Goal: Task Accomplishment & Management: Complete application form

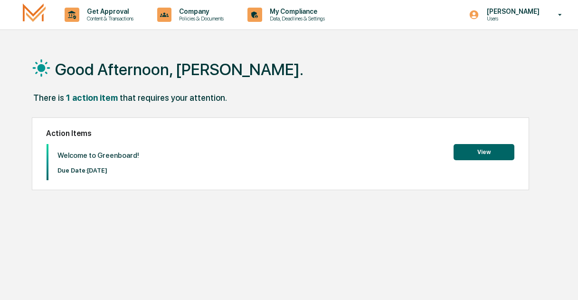
click at [492, 150] on button "View" at bounding box center [484, 152] width 61 height 16
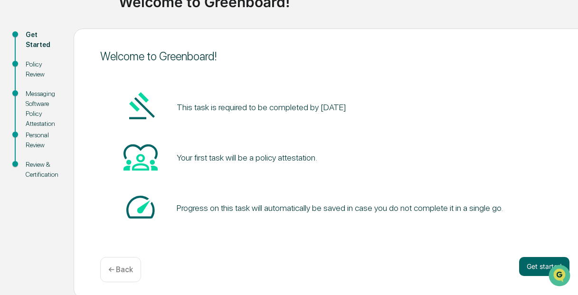
scroll to position [87, 0]
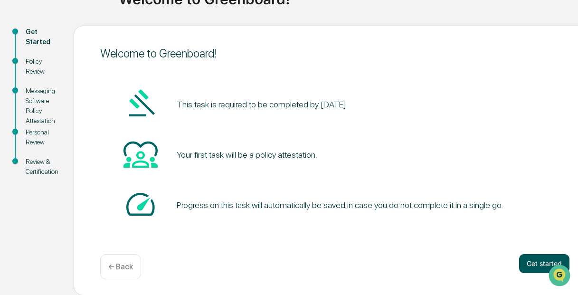
click at [539, 259] on button "Get started" at bounding box center [544, 263] width 50 height 19
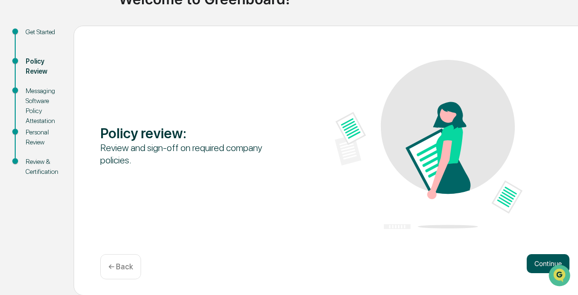
click at [535, 257] on button "Continue" at bounding box center [548, 263] width 43 height 19
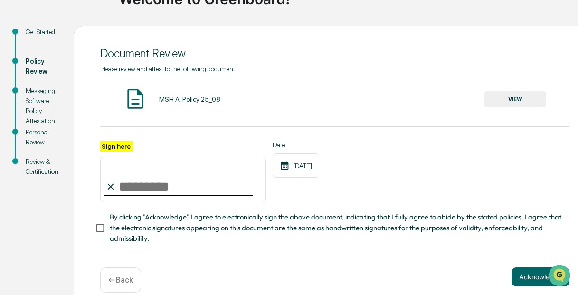
click at [524, 98] on button "VIEW" at bounding box center [515, 99] width 62 height 16
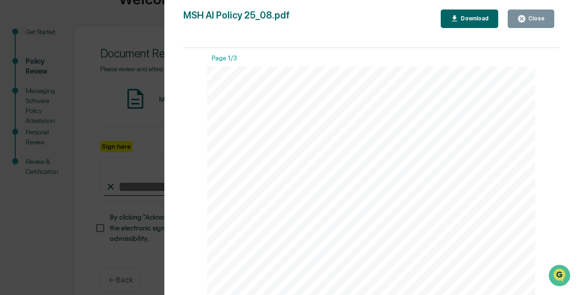
scroll to position [0, 0]
click at [465, 13] on button "Download" at bounding box center [470, 18] width 58 height 19
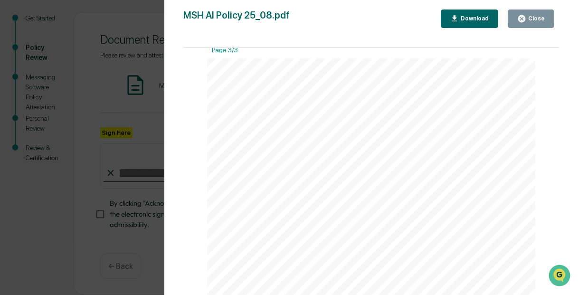
scroll to position [918, 0]
click at [532, 16] on div "Close" at bounding box center [535, 18] width 19 height 7
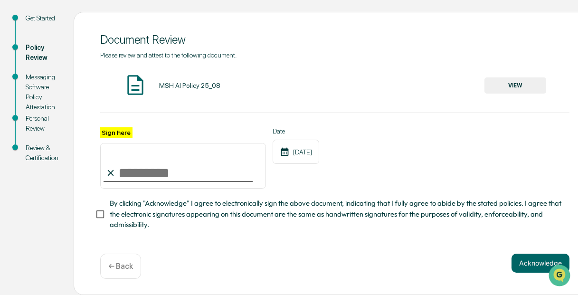
click at [142, 170] on input "Sign here" at bounding box center [183, 166] width 166 height 46
type input "**********"
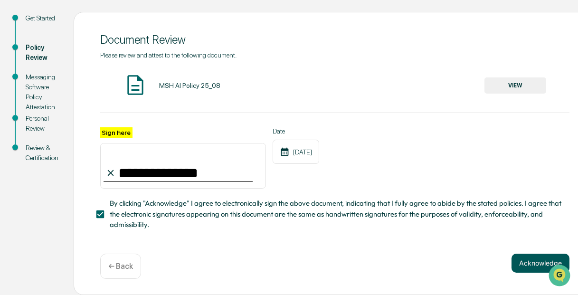
click at [523, 257] on button "Acknowledge" at bounding box center [541, 263] width 58 height 19
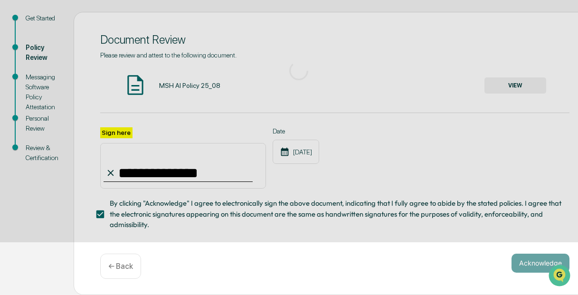
scroll to position [87, 0]
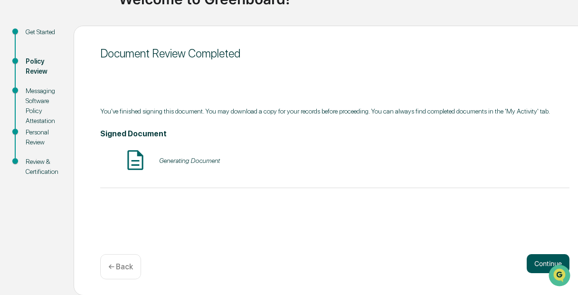
click at [542, 260] on button "Continue" at bounding box center [548, 263] width 43 height 19
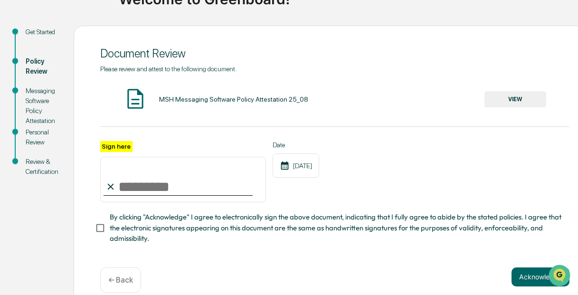
click at [530, 99] on button "VIEW" at bounding box center [515, 99] width 62 height 16
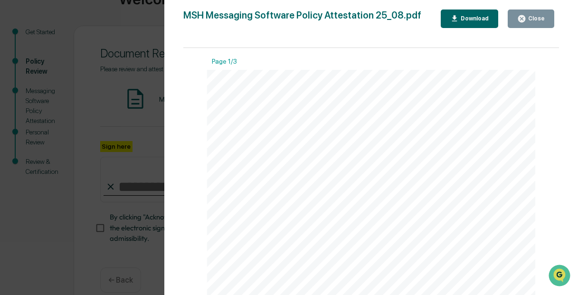
click at [465, 14] on button "Download" at bounding box center [470, 18] width 58 height 19
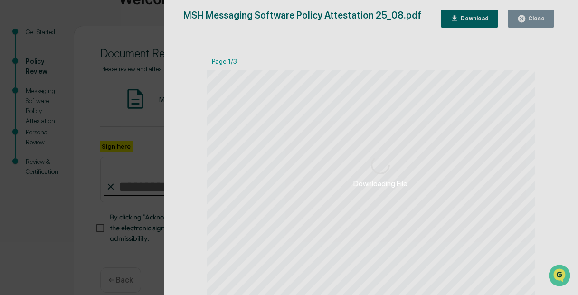
scroll to position [105, 0]
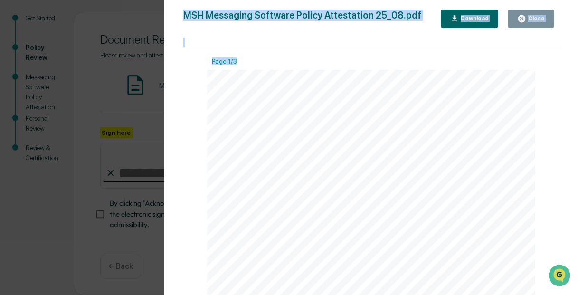
click at [560, 264] on body "Get Approval Content & Transactions Company Policies & Documents My Compliance …" at bounding box center [289, 97] width 578 height 396
click at [536, 15] on div "Close" at bounding box center [535, 18] width 19 height 7
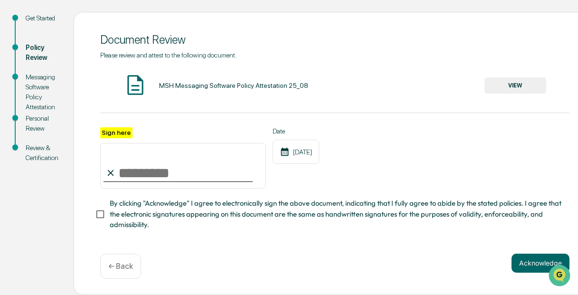
click at [141, 174] on input "Sign here" at bounding box center [183, 166] width 166 height 46
type input "**********"
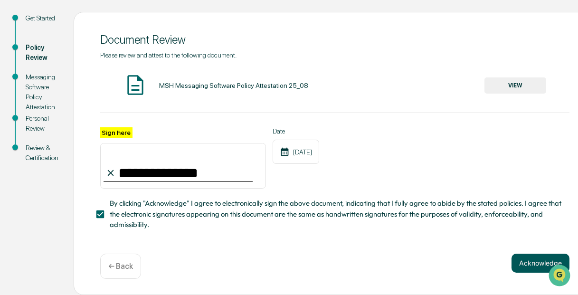
click at [534, 267] on button "Acknowledge" at bounding box center [541, 263] width 58 height 19
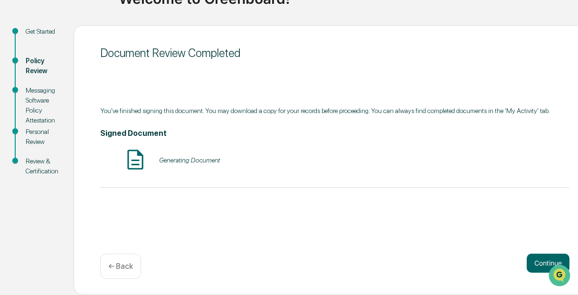
scroll to position [87, 0]
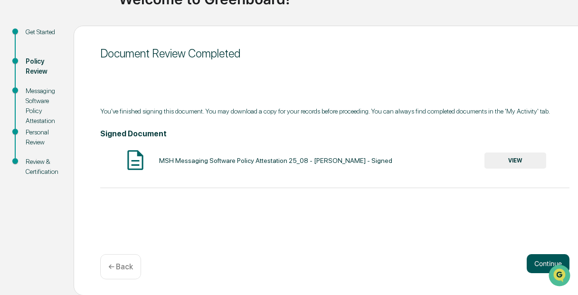
click at [542, 264] on button "Continue" at bounding box center [548, 263] width 43 height 19
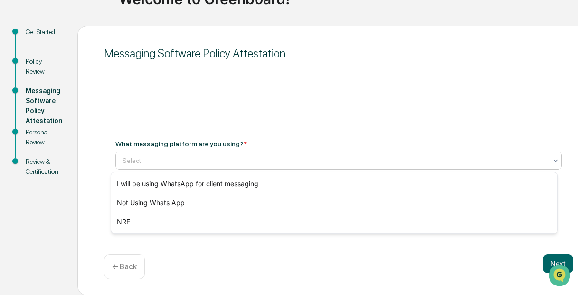
click at [225, 157] on div at bounding box center [335, 160] width 425 height 9
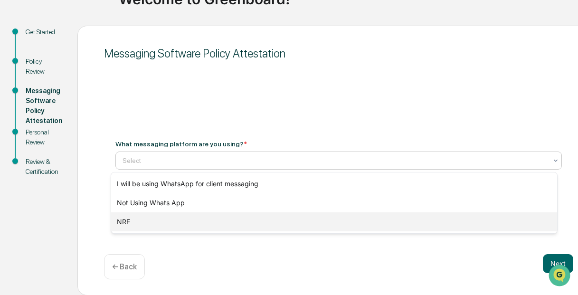
click at [145, 220] on div "NRF" at bounding box center [334, 221] width 446 height 19
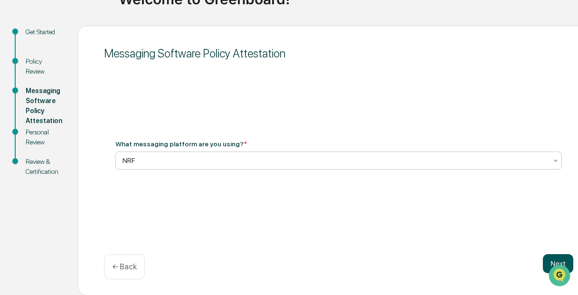
click at [549, 260] on button "Next" at bounding box center [558, 263] width 30 height 19
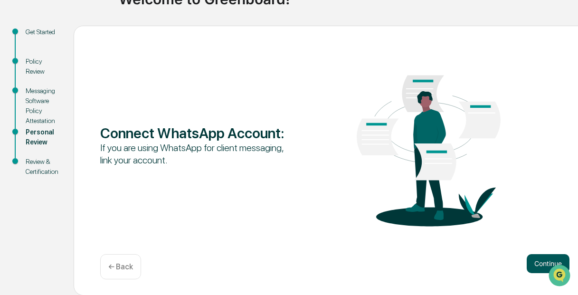
click at [539, 260] on button "Continue" at bounding box center [548, 263] width 43 height 19
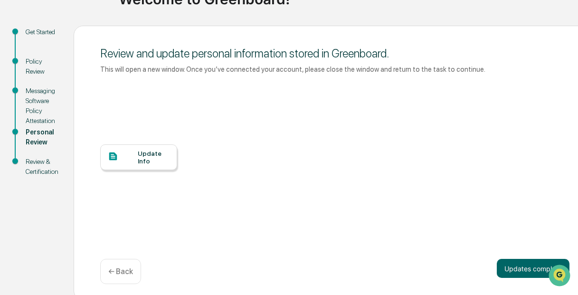
click at [157, 156] on div "Update Info" at bounding box center [154, 157] width 32 height 15
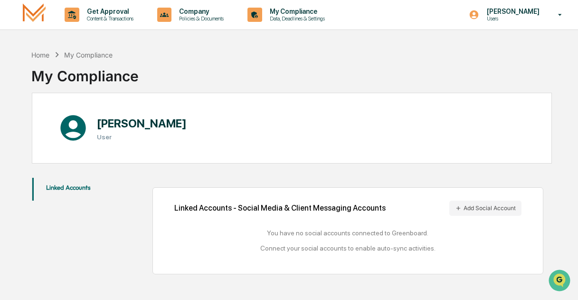
scroll to position [45, 0]
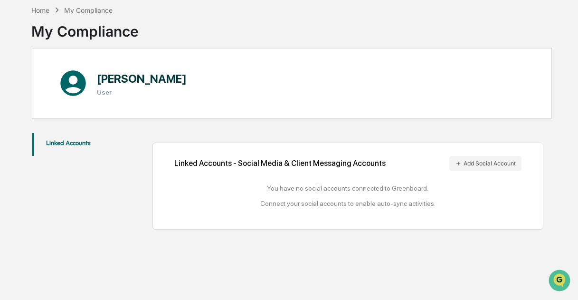
click at [47, 139] on button "Linked Accounts" at bounding box center [68, 144] width 72 height 23
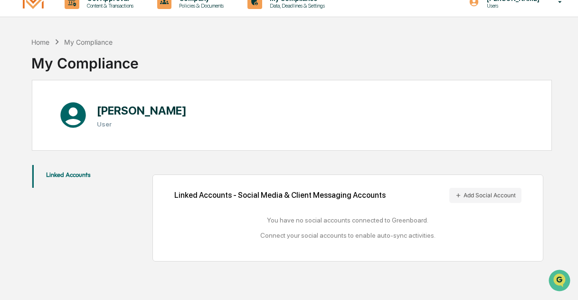
scroll to position [0, 0]
